Goal: Information Seeking & Learning: Learn about a topic

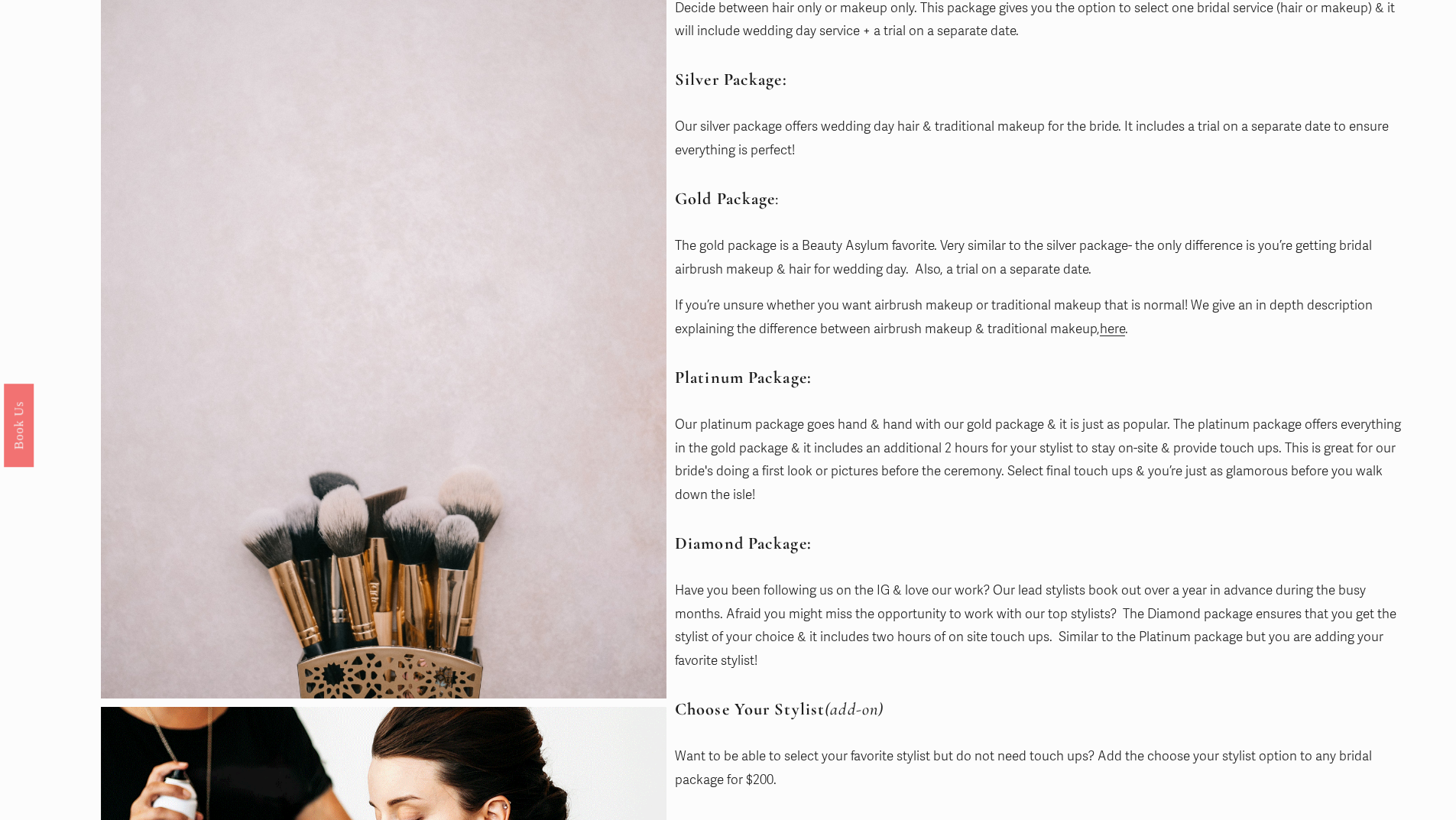
click at [1155, 516] on div "Bronze Package: Decide between hair only or makeup only. This package gives you…" at bounding box center [1043, 436] width 738 height 971
click at [976, 272] on p "The gold package is a Beauty Asylum favorite. Very similar to the silver packag…" at bounding box center [1043, 258] width 738 height 47
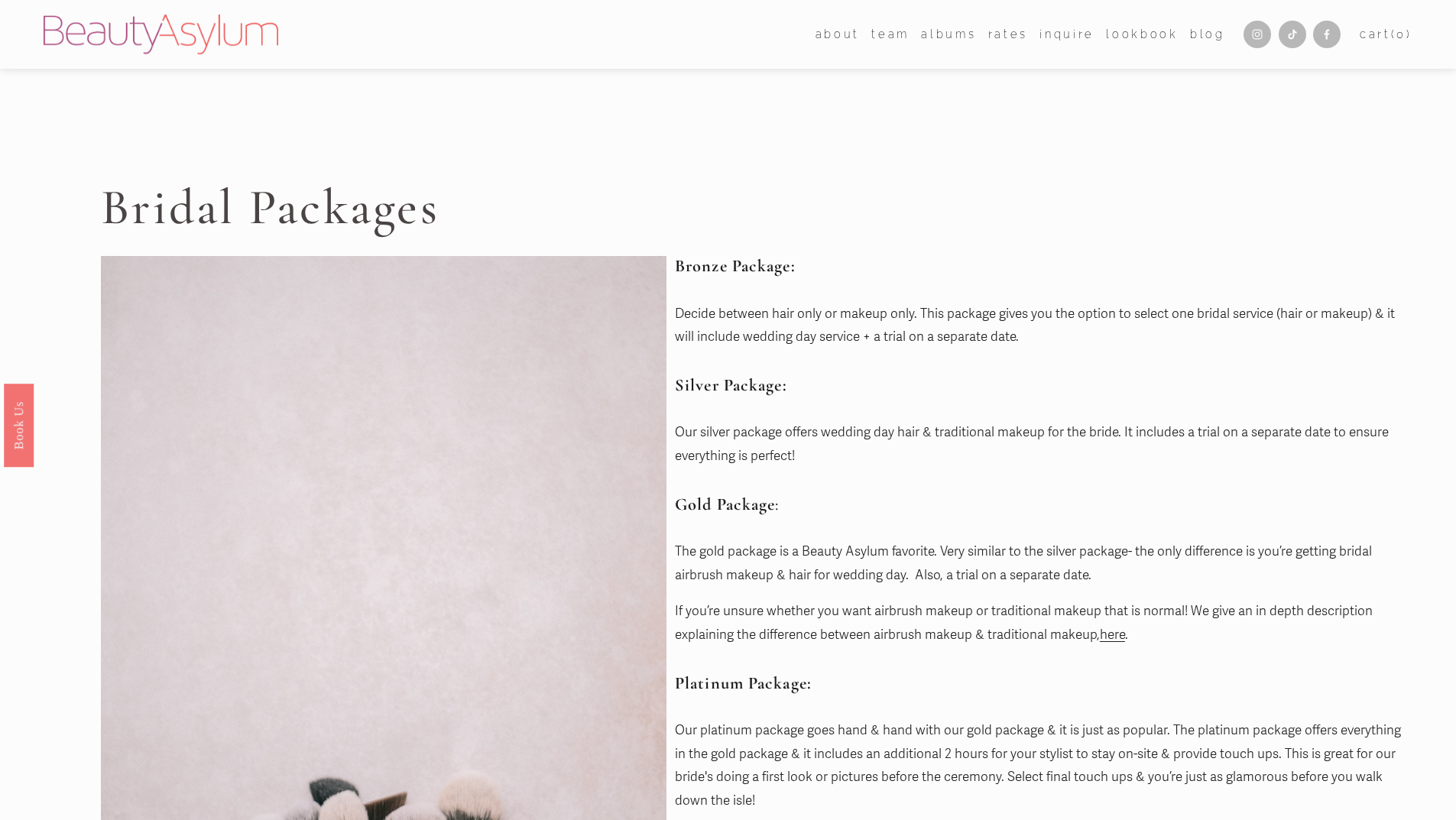
click at [1008, 35] on link "Rates" at bounding box center [1008, 34] width 40 height 22
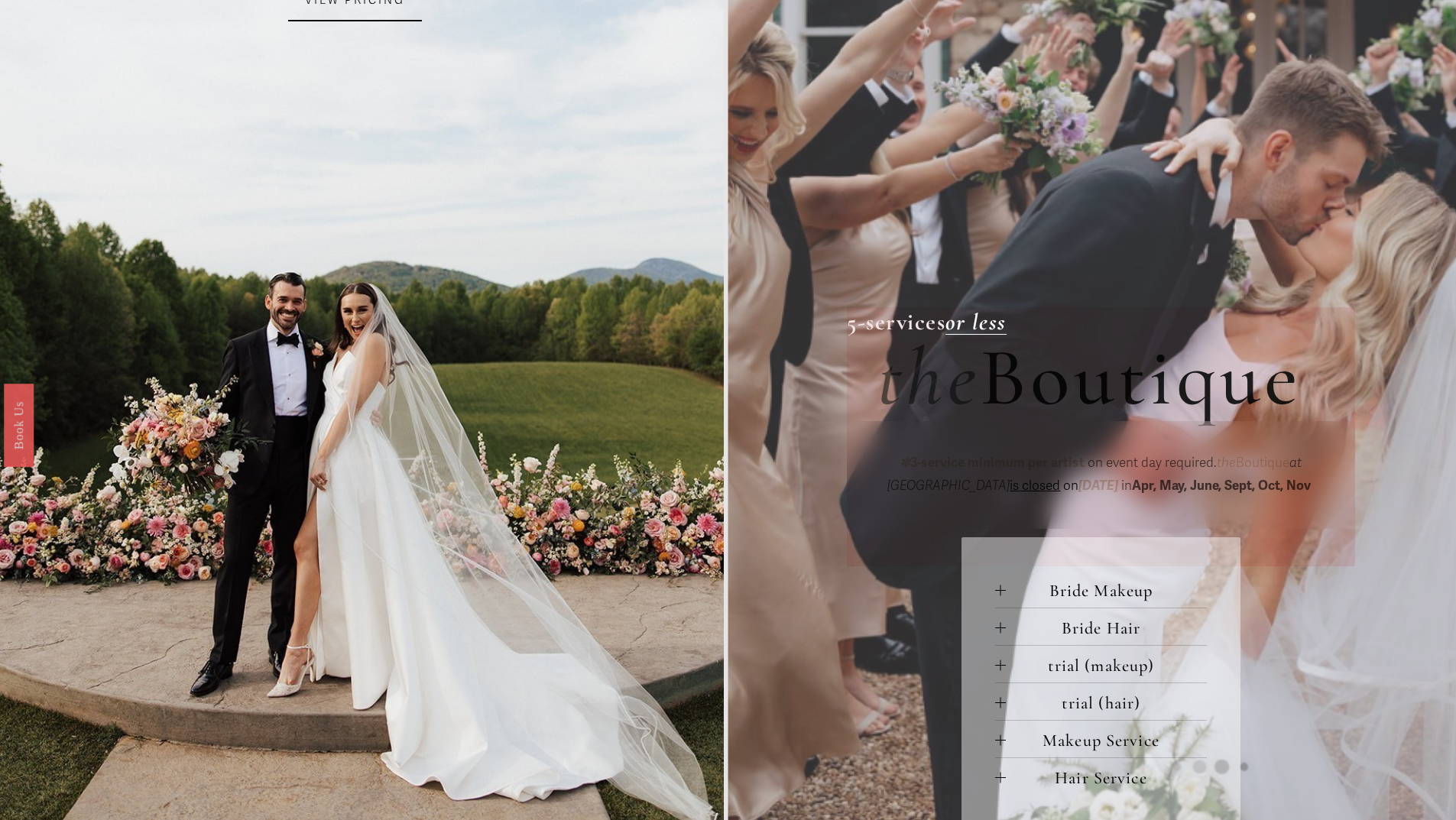
scroll to position [535, 0]
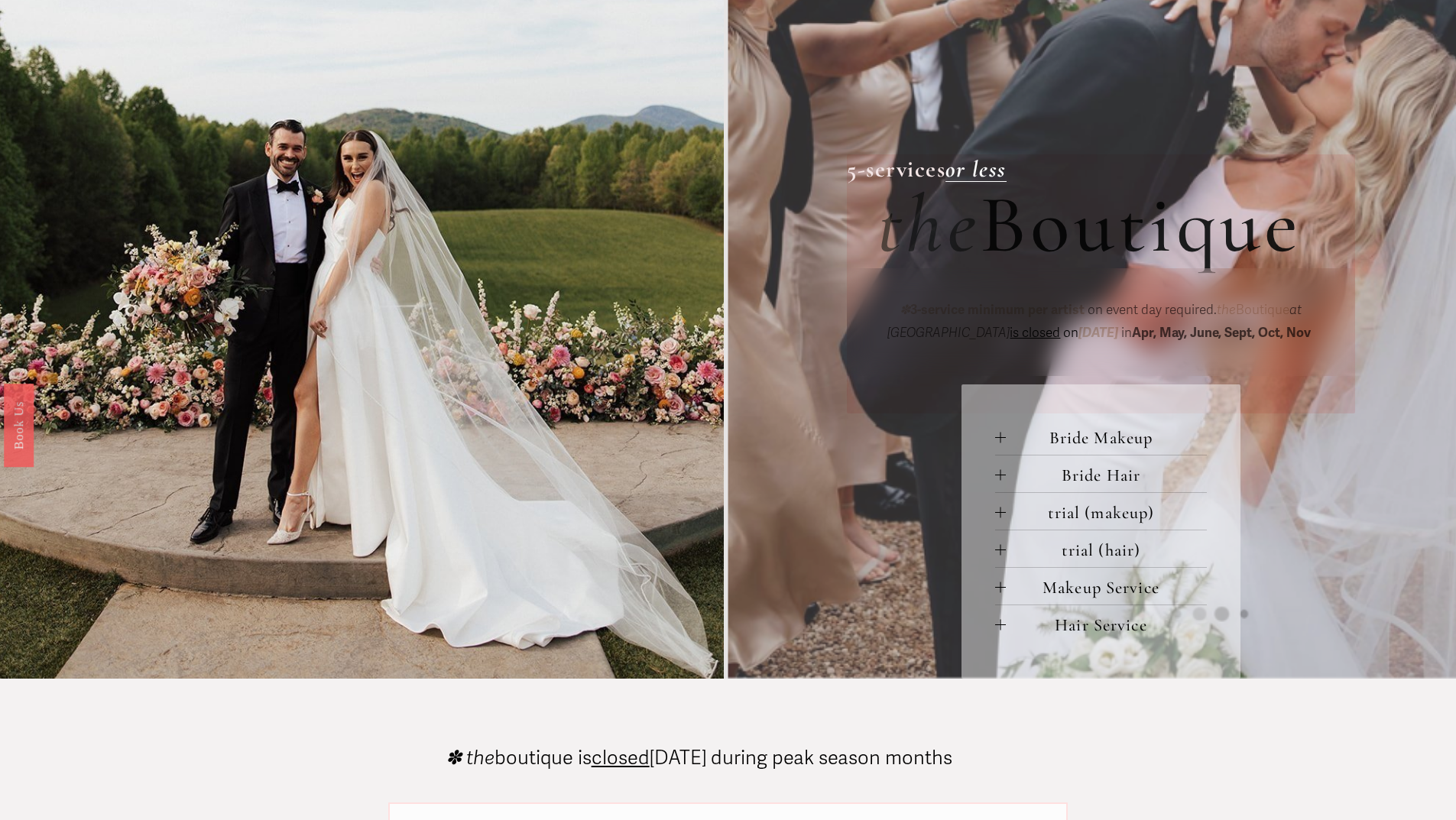
click at [1165, 426] on button "Bride Makeup" at bounding box center [1101, 436] width 211 height 37
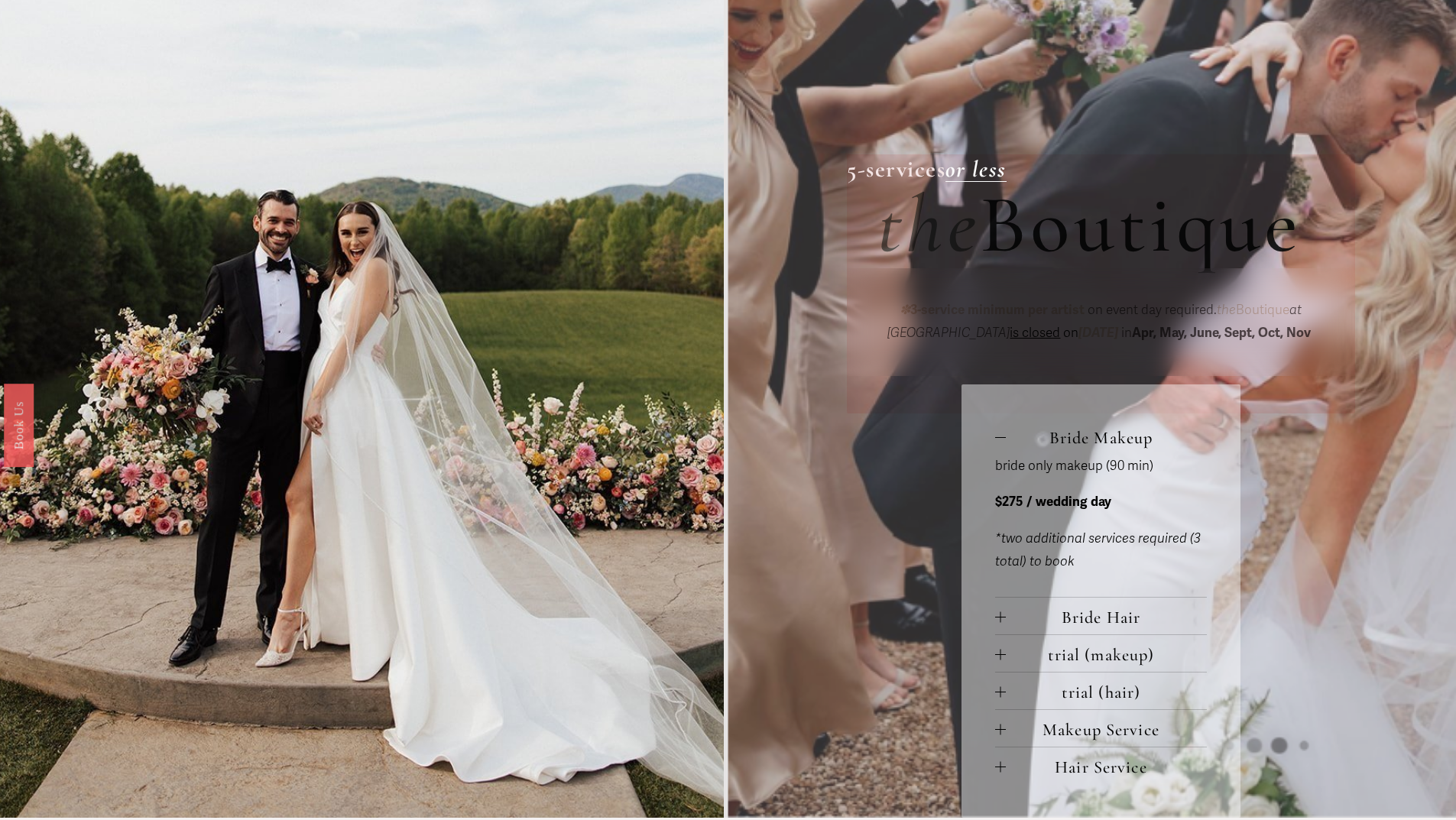
click at [1134, 619] on span "Bride Hair" at bounding box center [1106, 616] width 201 height 20
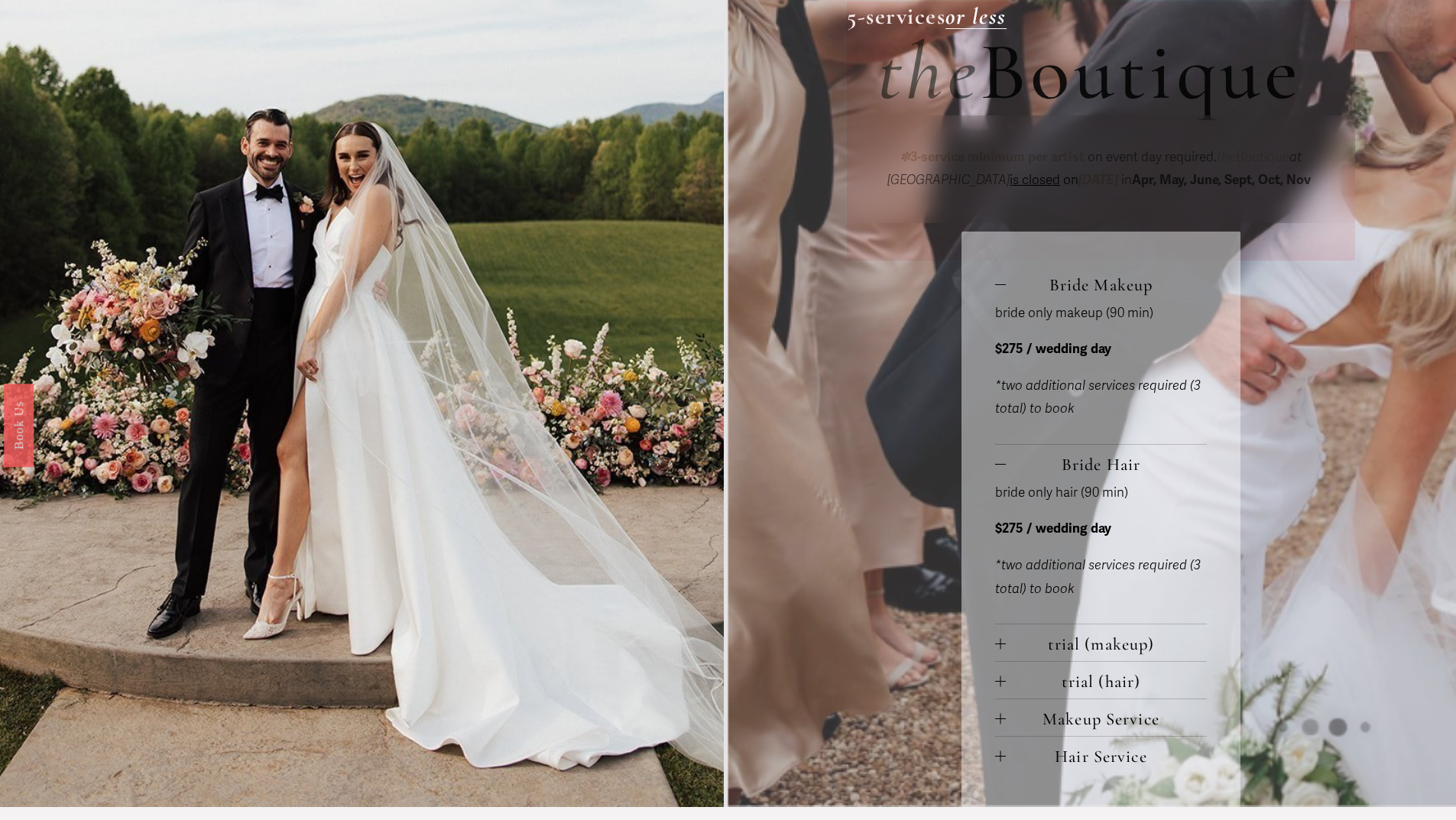
scroll to position [765, 0]
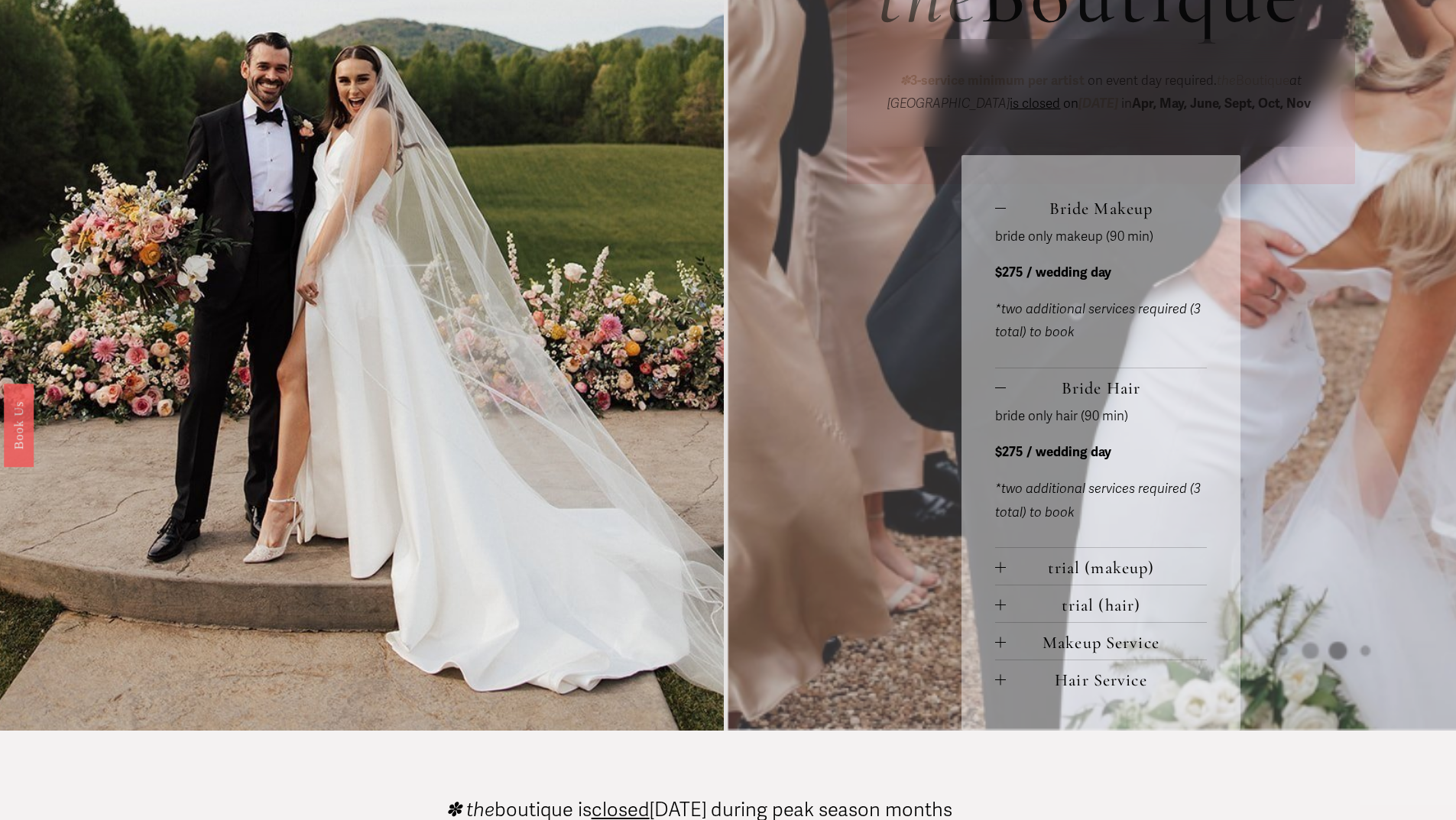
click at [1132, 569] on span "trial (makeup)" at bounding box center [1106, 567] width 201 height 20
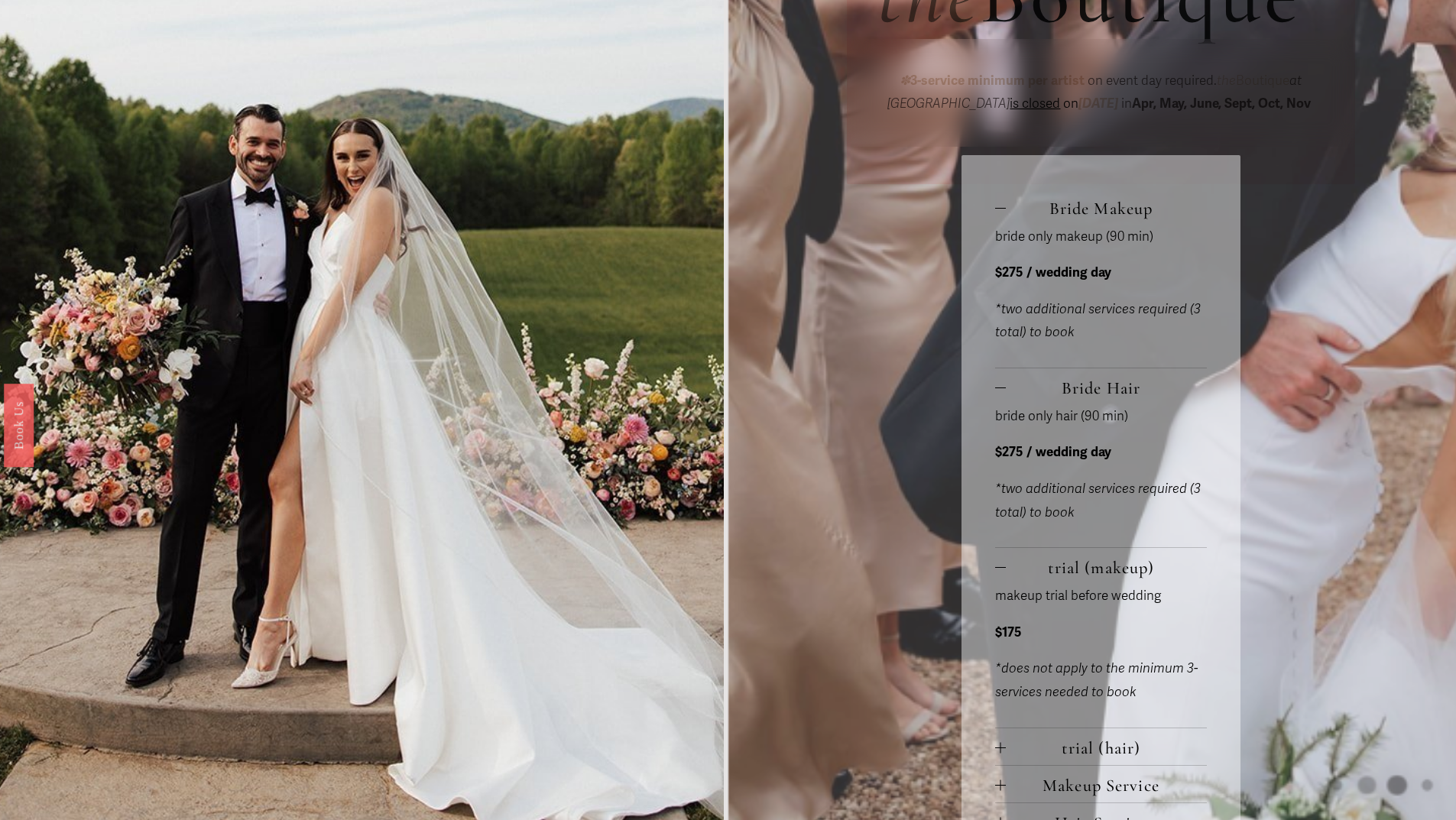
click at [1125, 764] on button "trial (hair)" at bounding box center [1101, 746] width 211 height 37
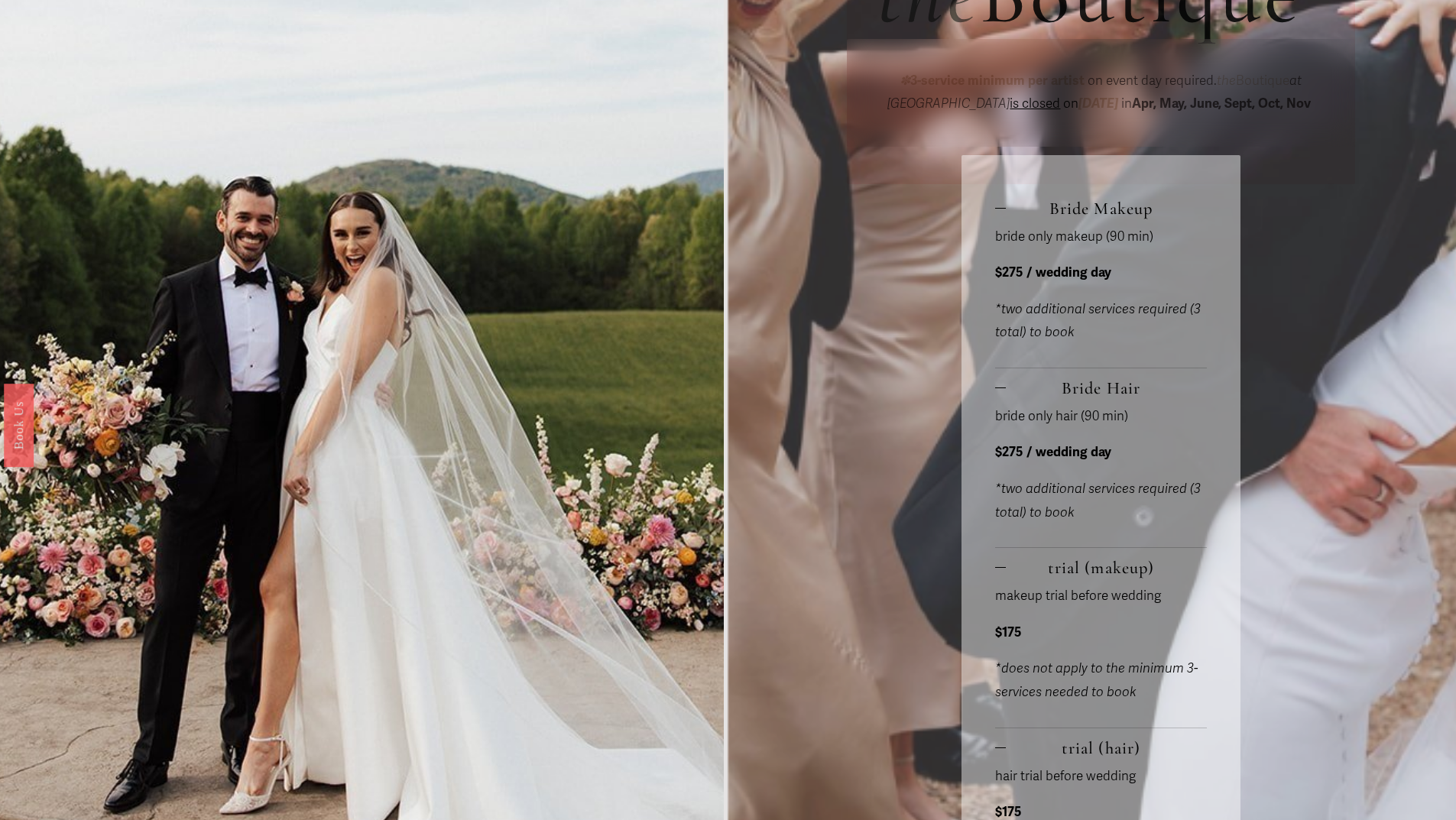
drag, startPoint x: 1125, startPoint y: 764, endPoint x: 1084, endPoint y: 550, distance: 217.9
click at [1084, 548] on div "bride only hair (90 min) $275 / wedding day *two additional services required (…" at bounding box center [1101, 476] width 211 height 142
